Goal: Task Accomplishment & Management: Complete application form

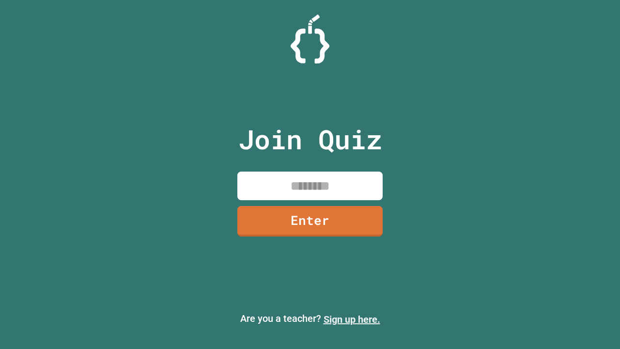
click at [352, 319] on link "Sign up here." at bounding box center [351, 319] width 57 height 12
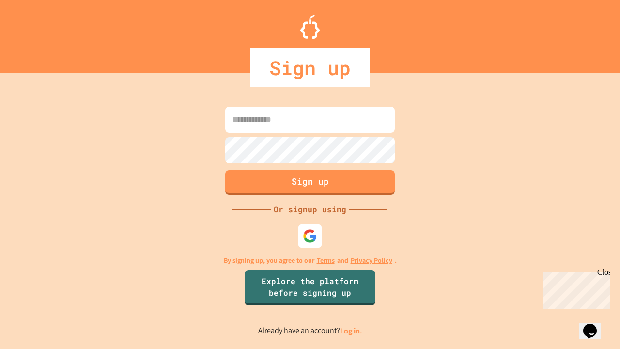
click at [352, 330] on link "Log in." at bounding box center [351, 330] width 22 height 10
